Goal: Task Accomplishment & Management: Use online tool/utility

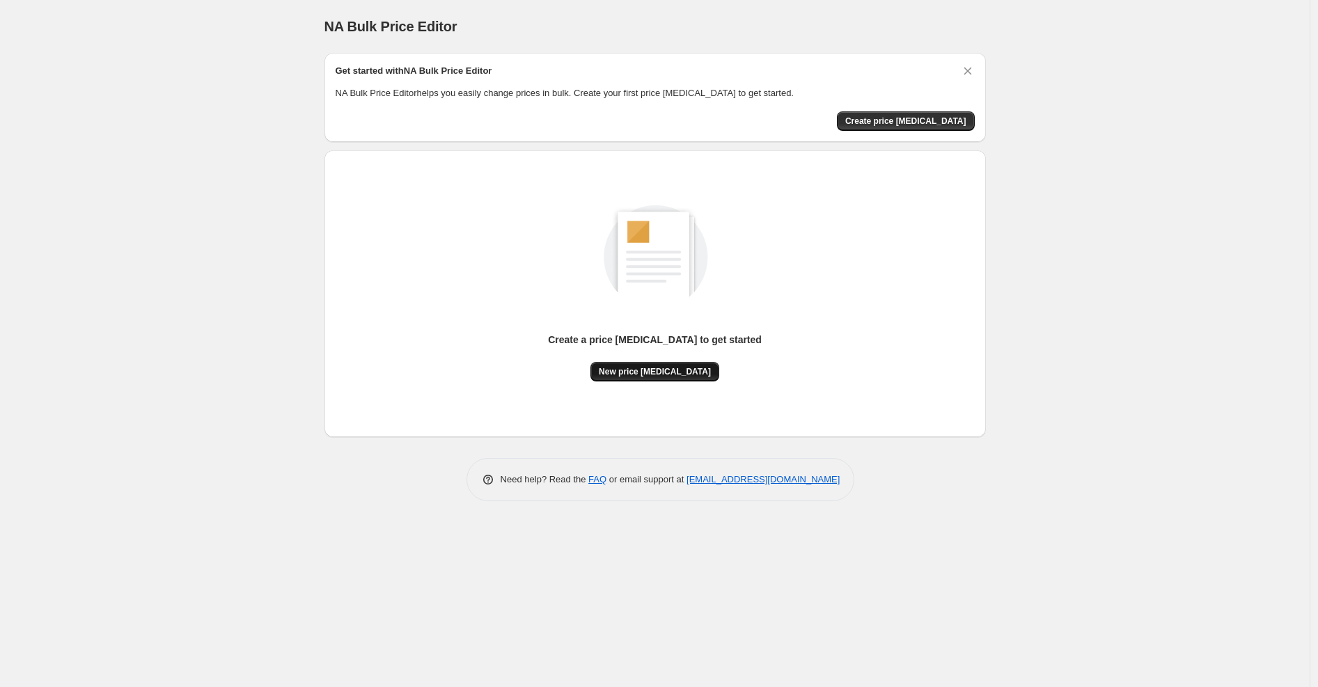
click at [677, 370] on span "New price change job" at bounding box center [655, 371] width 112 height 11
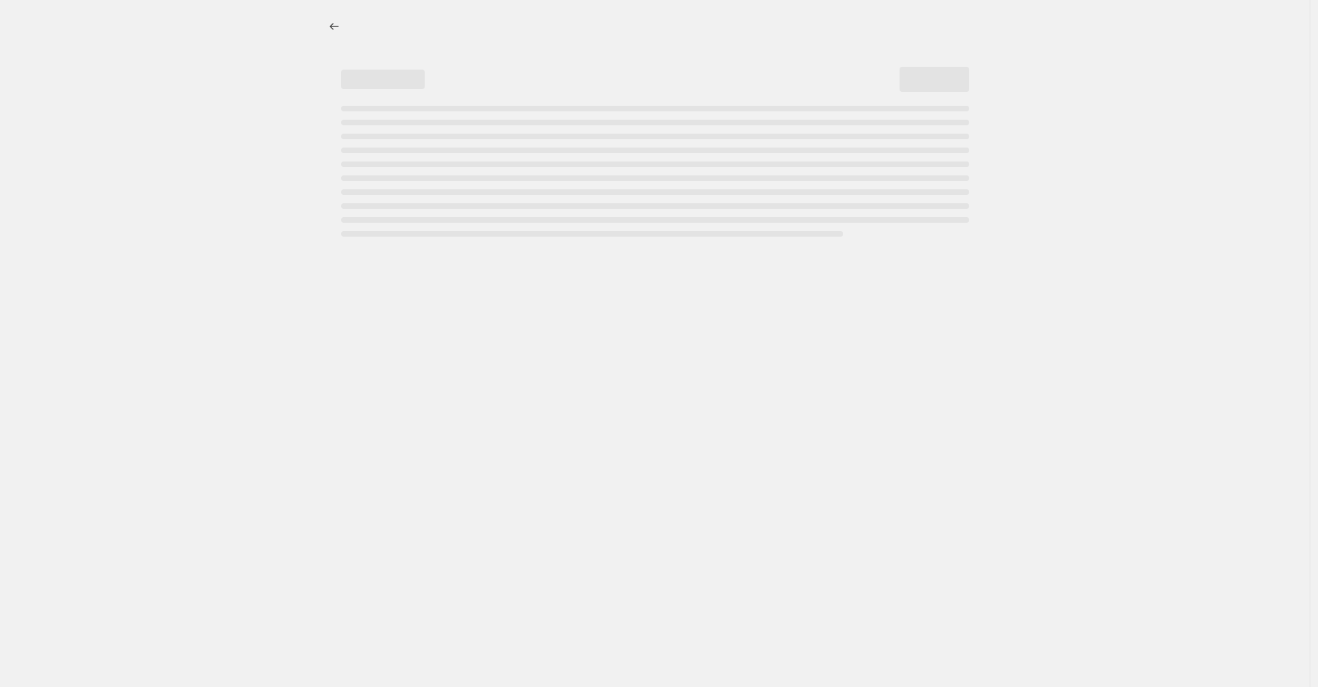
select select "percentage"
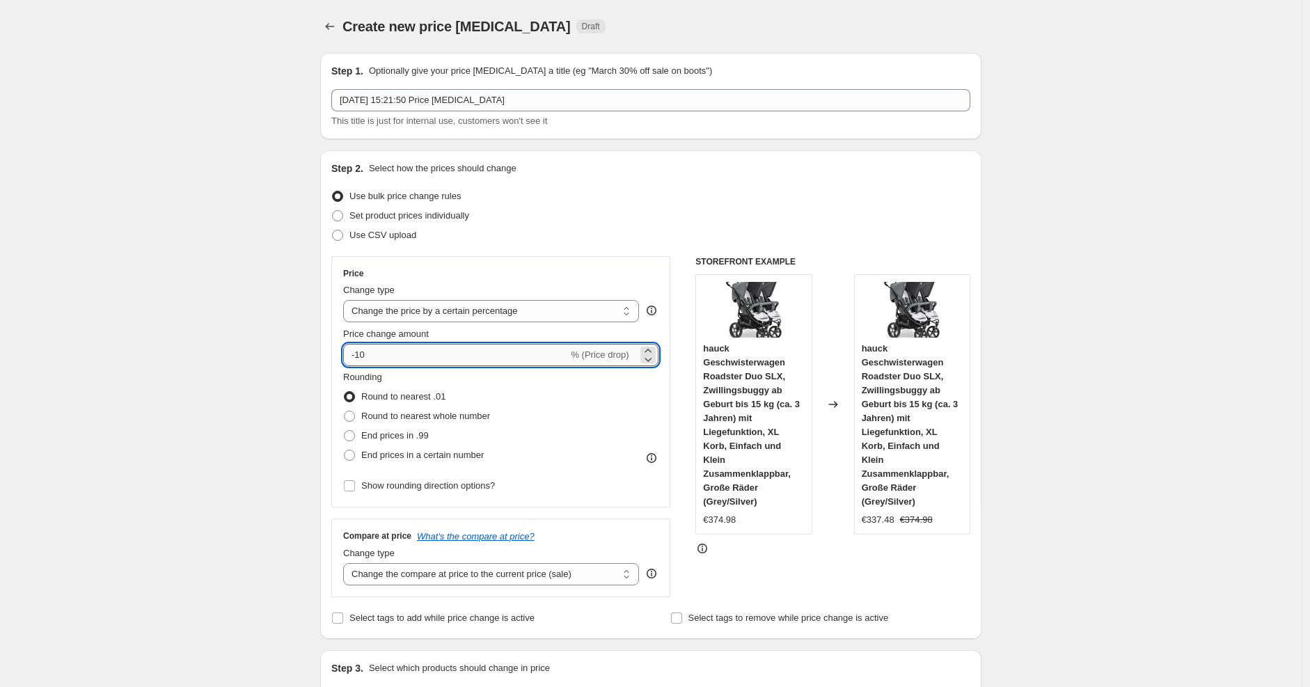
click at [450, 354] on input "-10" at bounding box center [455, 355] width 225 height 22
type input "-1"
type input "-30"
click at [676, 238] on div "Use CSV upload" at bounding box center [650, 235] width 639 height 19
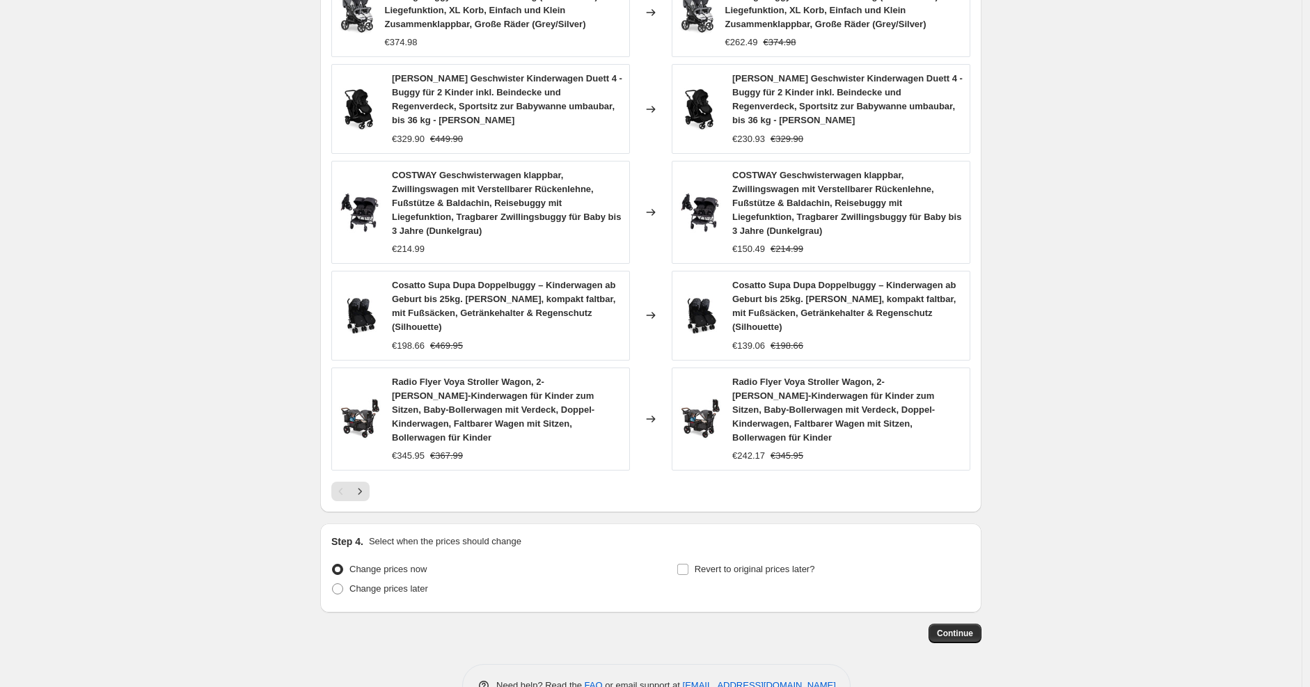
scroll to position [867, 0]
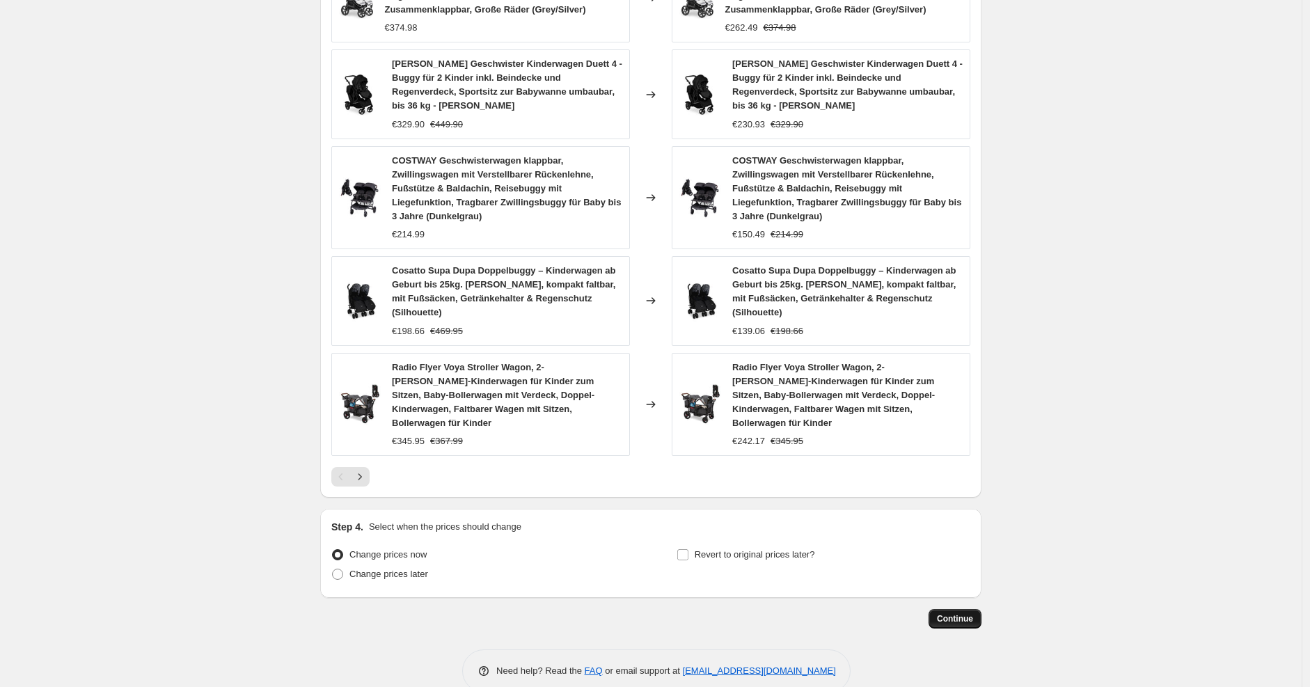
click at [970, 613] on span "Continue" at bounding box center [955, 618] width 36 height 11
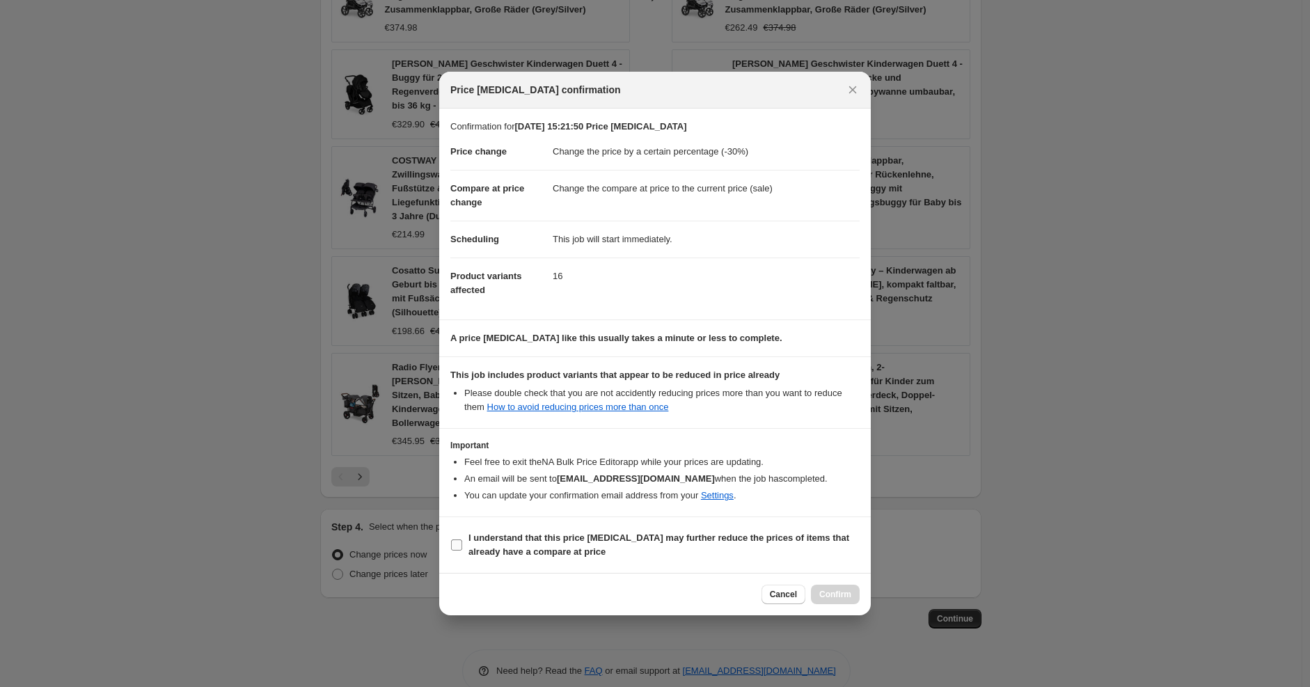
click at [713, 542] on b "I understand that this price change job may further reduce the prices of items …" at bounding box center [659, 545] width 381 height 24
click at [462, 542] on input "I understand that this price change job may further reduce the prices of items …" at bounding box center [456, 545] width 11 height 11
checkbox input "true"
click at [822, 591] on span "Confirm" at bounding box center [835, 594] width 32 height 11
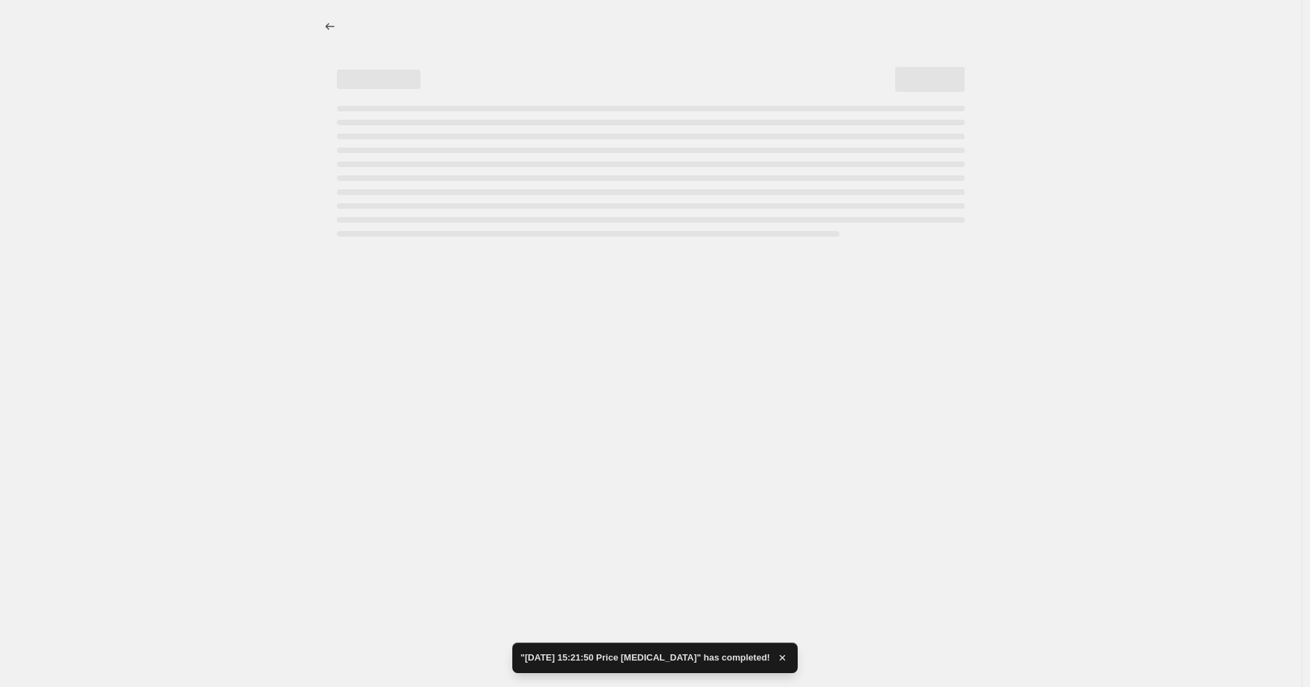
select select "percentage"
